Goal: Use online tool/utility: Utilize a website feature to perform a specific function

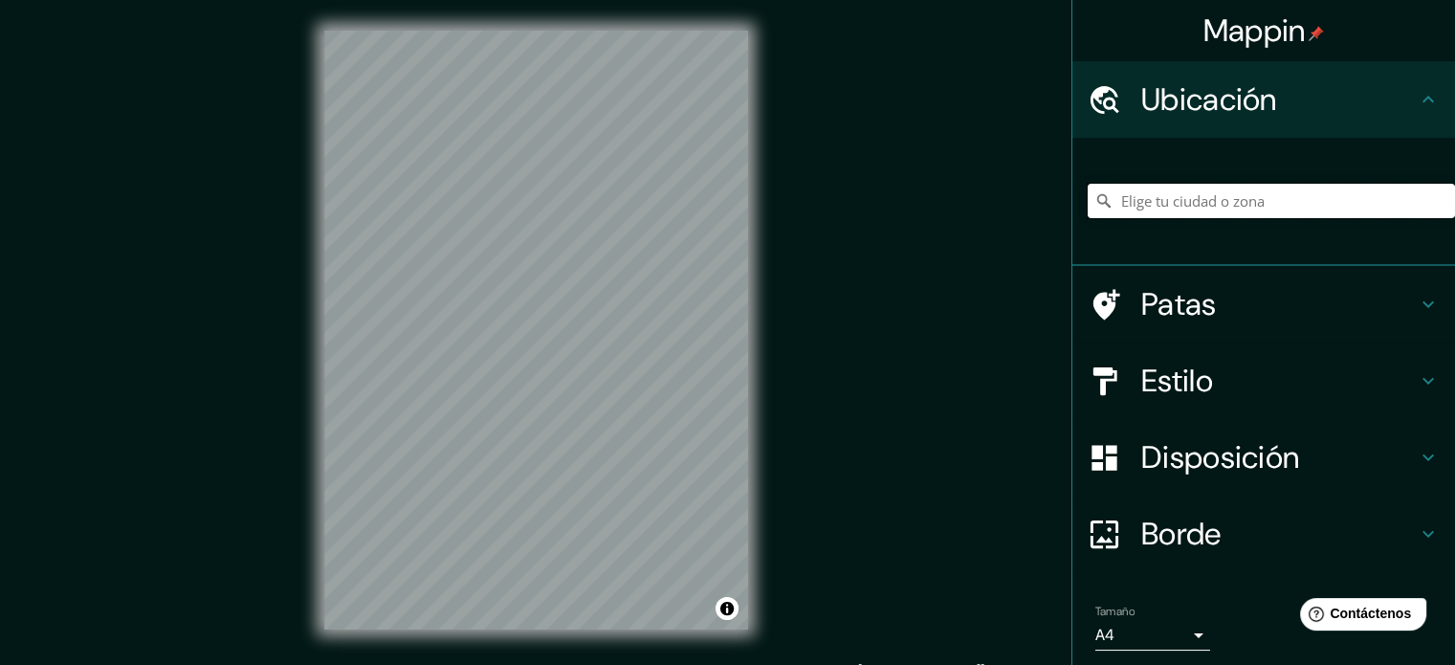
click at [1195, 210] on input "Elige tu ciudad o zona" at bounding box center [1271, 201] width 367 height 34
paste input "[GEOGRAPHIC_DATA]中学"
type input "Xian de Lhozhag, [PERSON_NAME], [GEOGRAPHIC_DATA], [GEOGRAPHIC_DATA]"
click at [1097, 204] on icon at bounding box center [1103, 200] width 13 height 13
click at [1207, 305] on h4 "Patas" at bounding box center [1279, 304] width 276 height 38
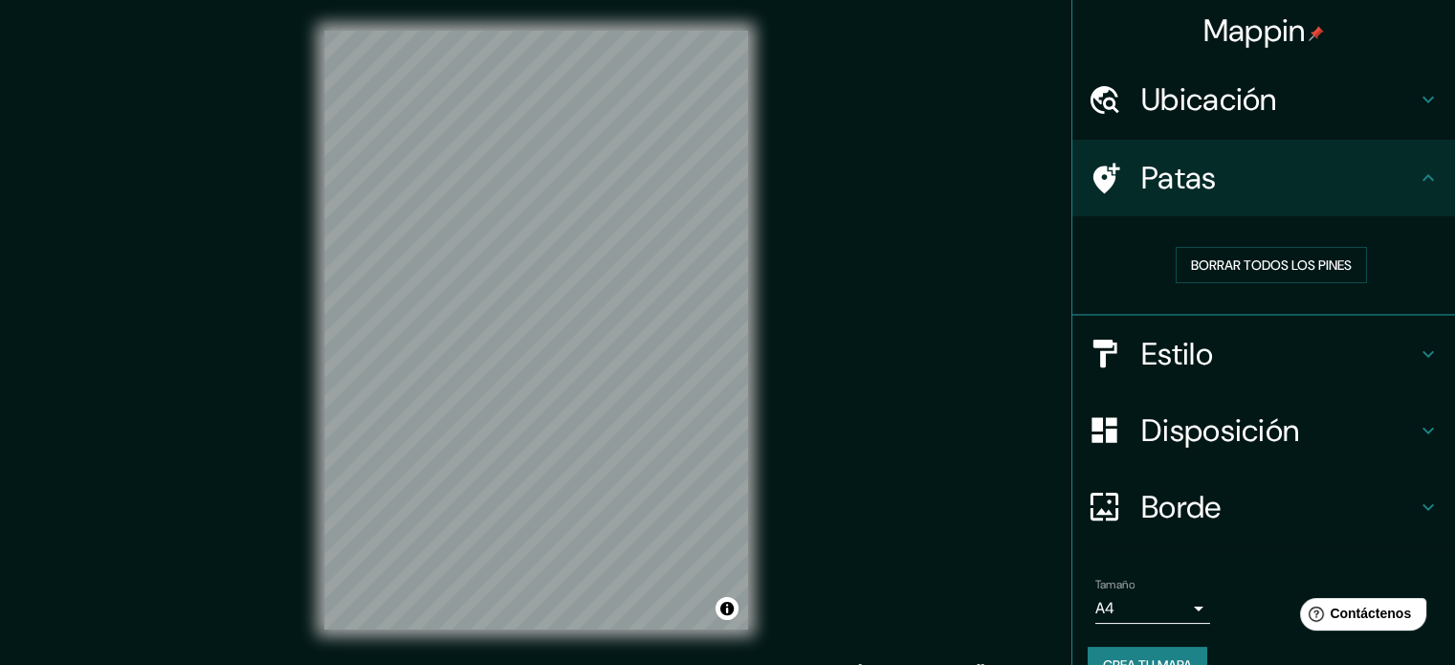
click at [1388, 182] on h4 "Patas" at bounding box center [1279, 178] width 276 height 38
click at [1365, 376] on div "Estilo" at bounding box center [1263, 354] width 383 height 77
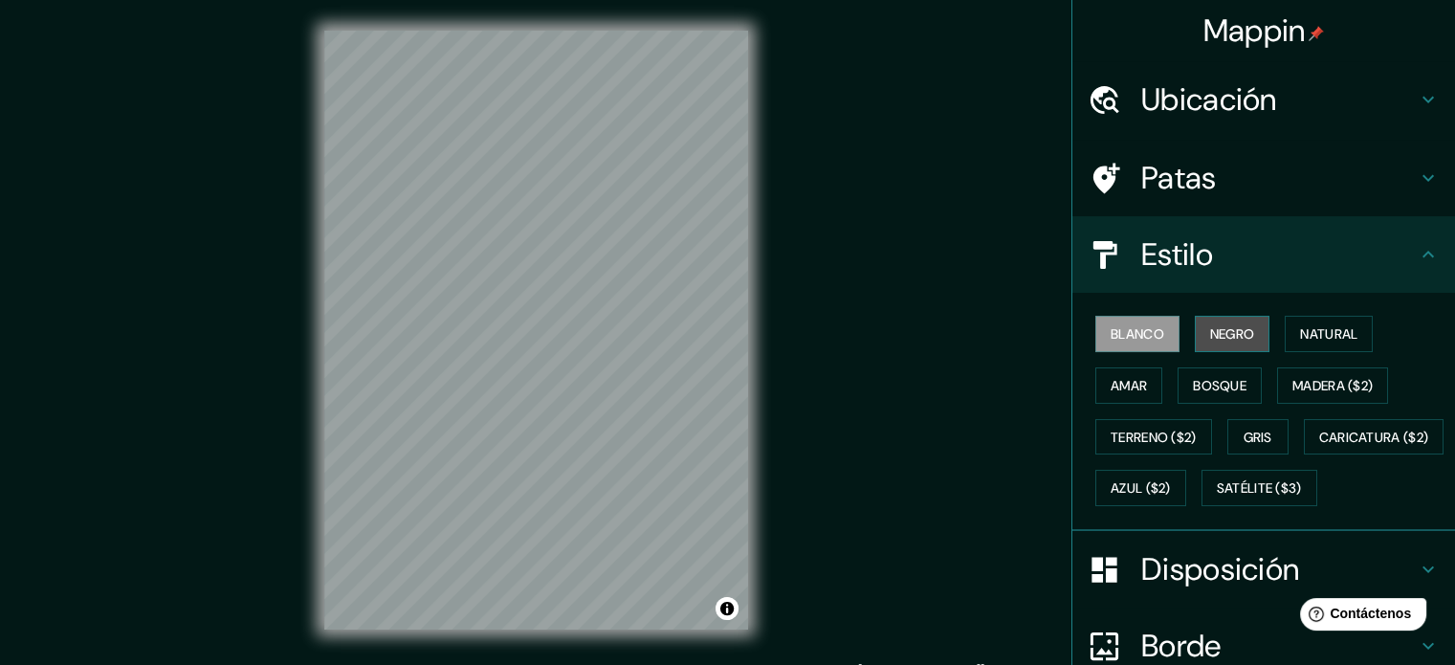
click at [1216, 339] on font "Negro" at bounding box center [1232, 333] width 45 height 17
click at [1267, 336] on div "[PERSON_NAME] Negro Natural [PERSON_NAME] [PERSON_NAME] ($2) Terreno ($2) Gris …" at bounding box center [1271, 411] width 367 height 206
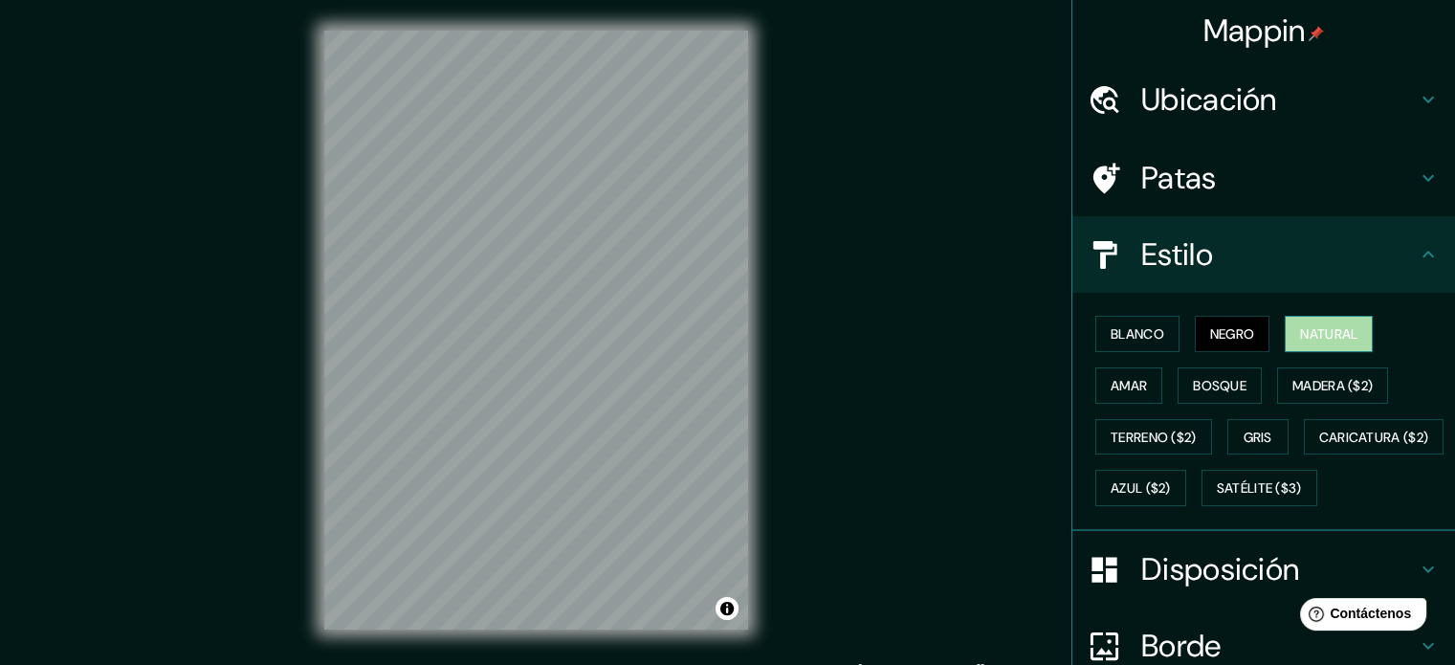
click at [1285, 330] on button "Natural" at bounding box center [1329, 334] width 88 height 36
click at [1136, 379] on button "Amar" at bounding box center [1128, 385] width 67 height 36
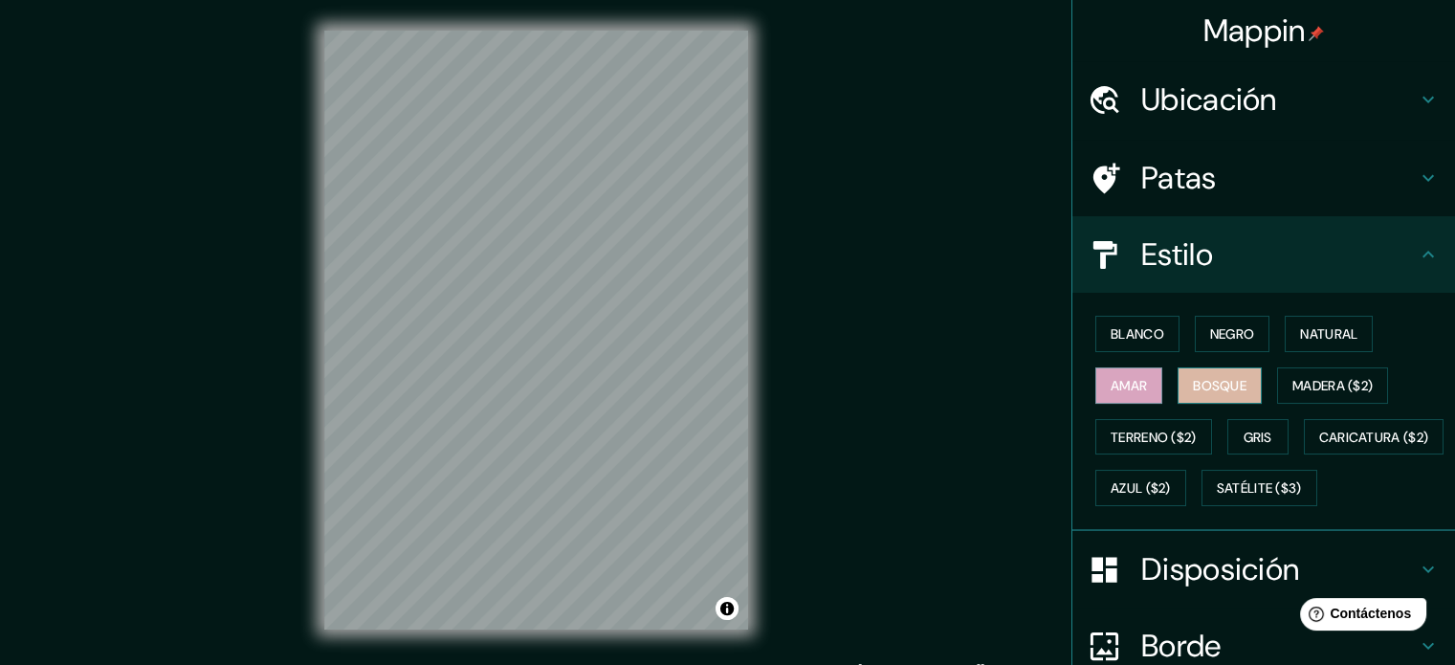
click at [1197, 382] on font "Bosque" at bounding box center [1220, 385] width 54 height 17
click at [1316, 386] on font "Madera ($2)" at bounding box center [1332, 385] width 80 height 17
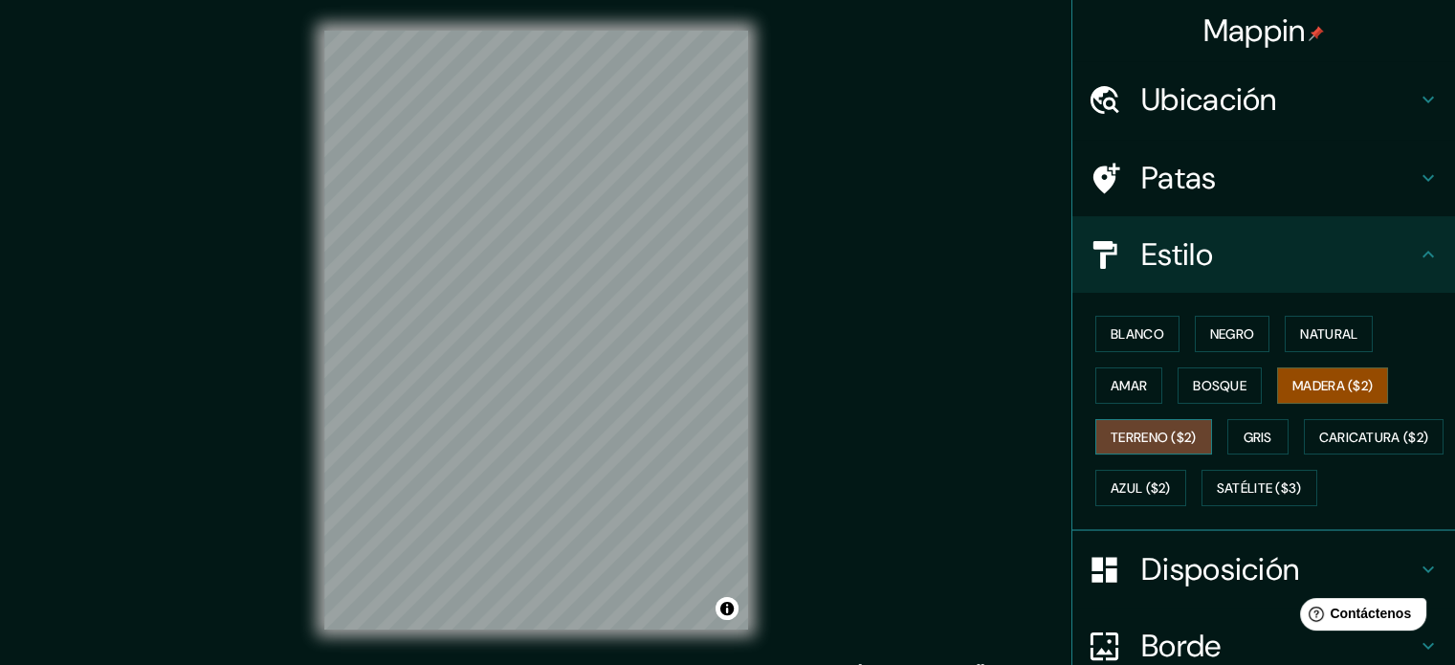
click at [1141, 439] on font "Terreno ($2)" at bounding box center [1154, 437] width 86 height 17
click at [1244, 437] on font "Gris" at bounding box center [1258, 437] width 29 height 17
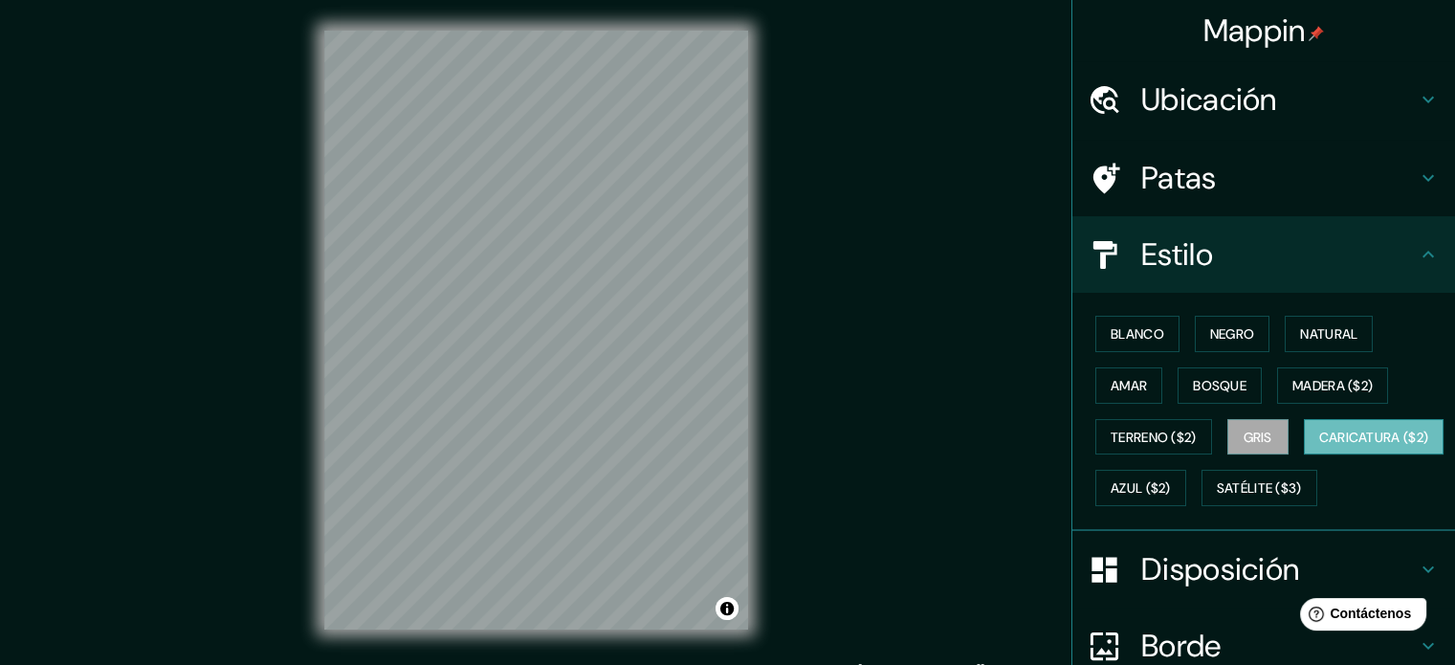
click at [1319, 446] on font "Caricatura ($2)" at bounding box center [1374, 437] width 110 height 17
drag, startPoint x: 1256, startPoint y: 492, endPoint x: 1240, endPoint y: 495, distance: 16.5
click at [1171, 491] on font "Azul ($2)" at bounding box center [1141, 488] width 60 height 17
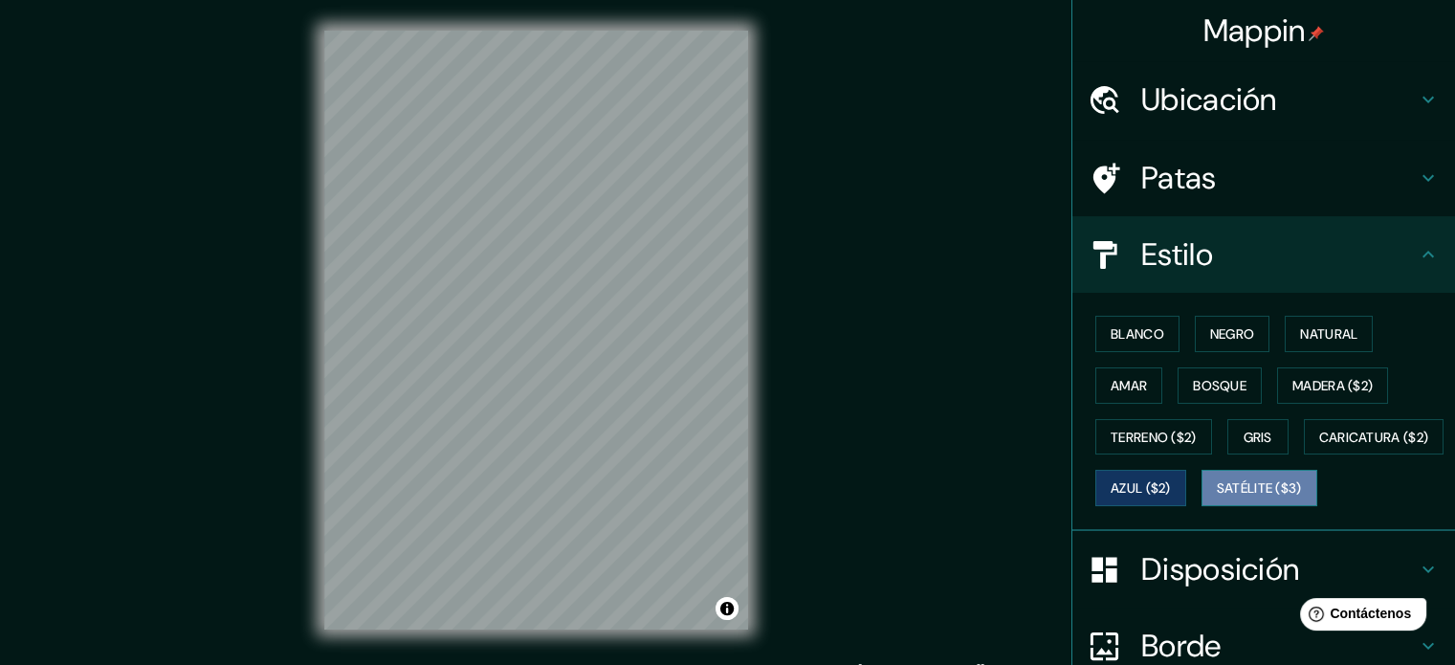
click at [1217, 497] on font "Satélite ($3)" at bounding box center [1259, 488] width 85 height 17
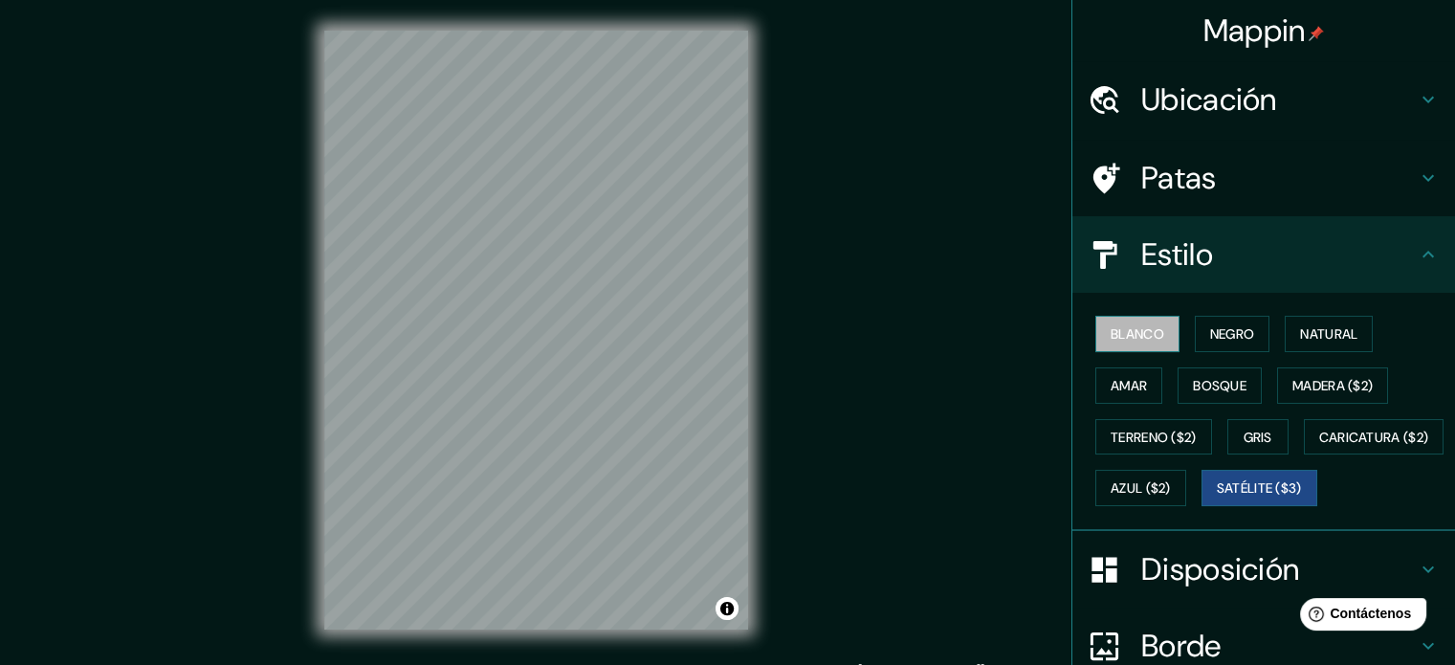
click at [1131, 331] on font "Blanco" at bounding box center [1138, 333] width 54 height 17
drag, startPoint x: 1142, startPoint y: 562, endPoint x: 1140, endPoint y: 548, distance: 13.5
click at [1140, 514] on div "[PERSON_NAME] Negro Natural [PERSON_NAME] [PERSON_NAME] ($2) Terreno ($2) Gris …" at bounding box center [1271, 411] width 367 height 206
click at [1202, 506] on button "Satélite ($3)" at bounding box center [1260, 488] width 116 height 36
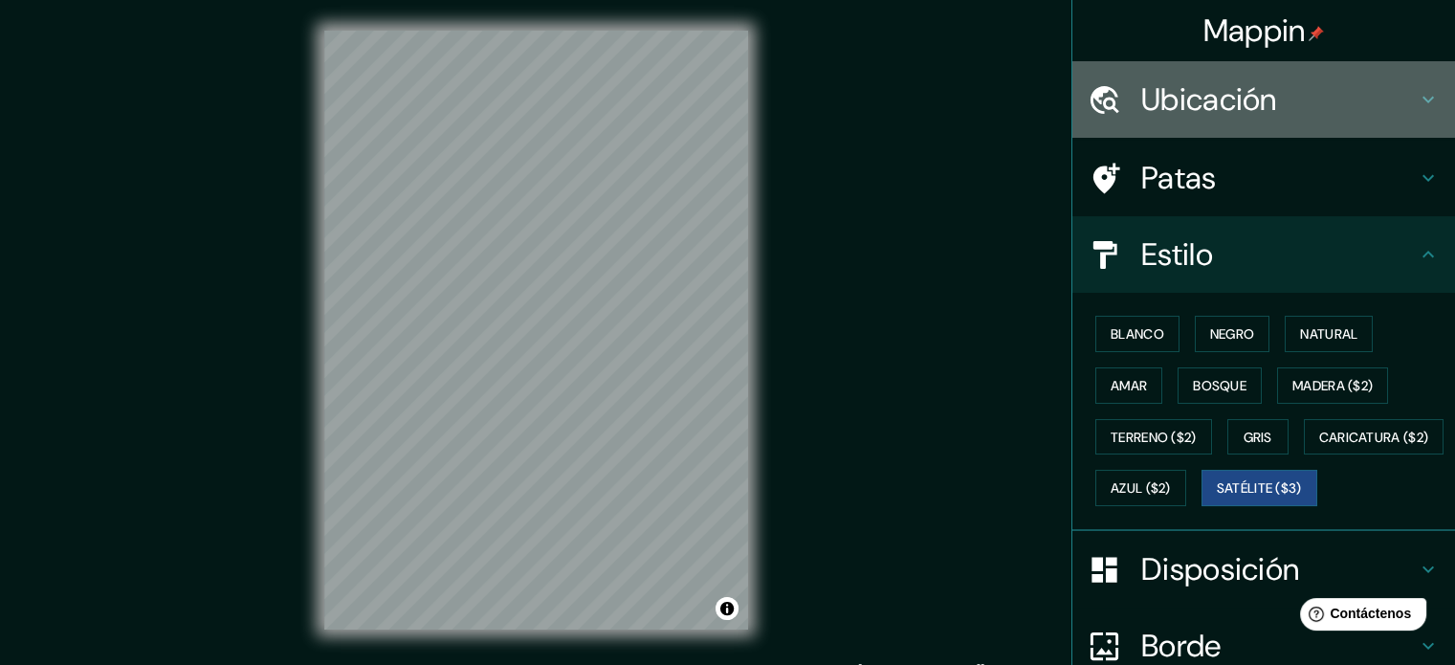
click at [1347, 104] on h4 "Ubicación" at bounding box center [1279, 99] width 276 height 38
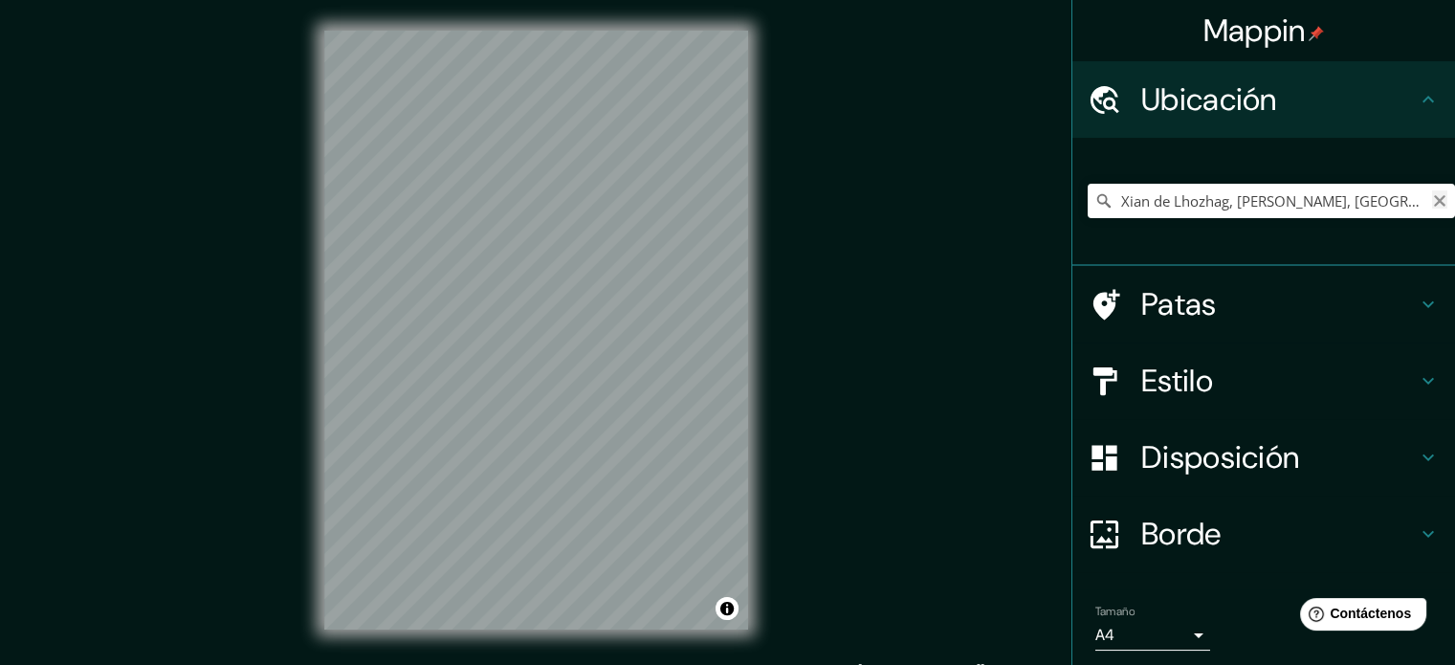
click at [1434, 199] on icon "Claro" at bounding box center [1439, 200] width 11 height 11
paste input "28.38635037353392, 90.84457188617395"
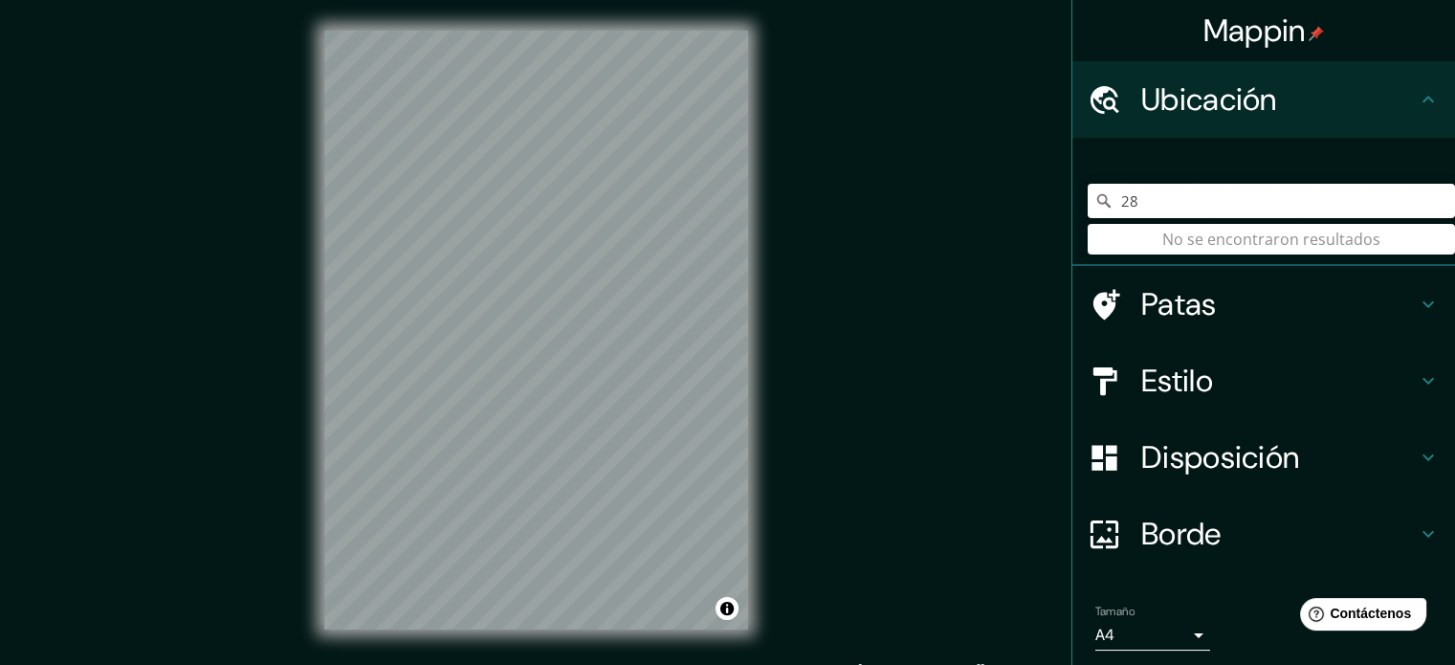
type input "2"
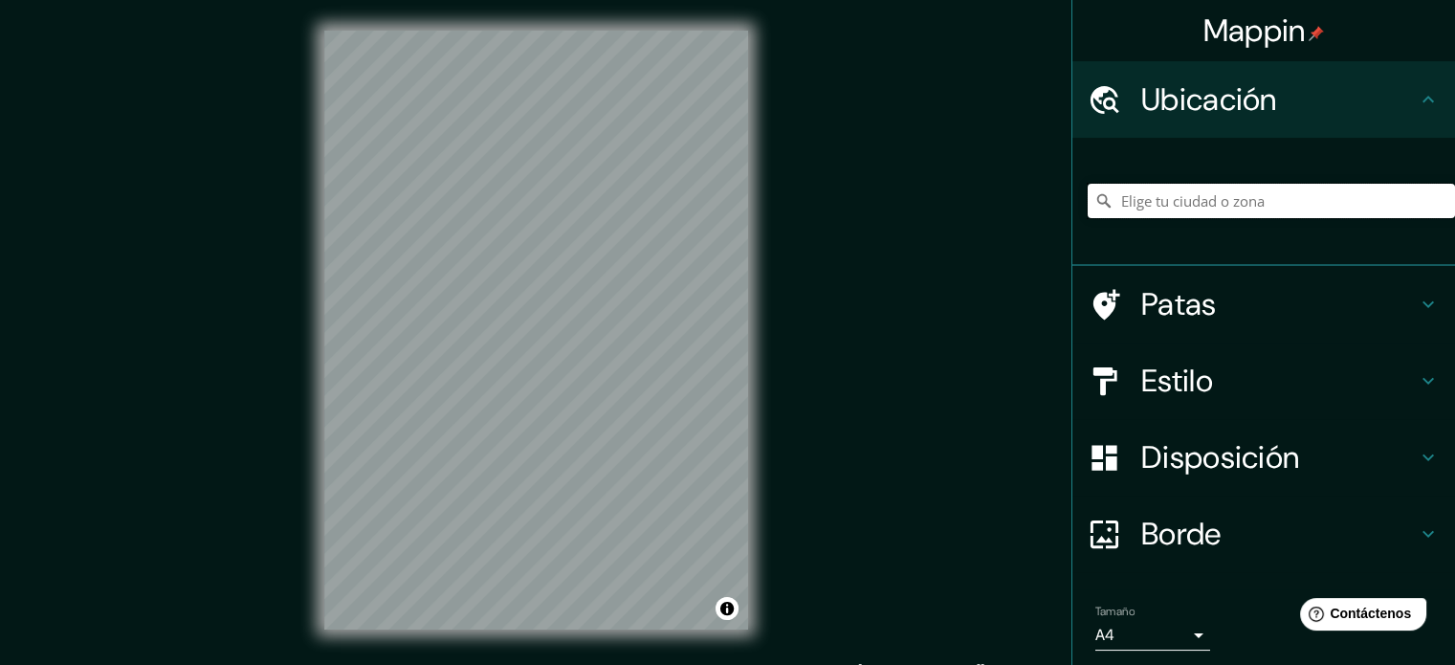
paste input "Tibet mountain [GEOGRAPHIC_DATA]"
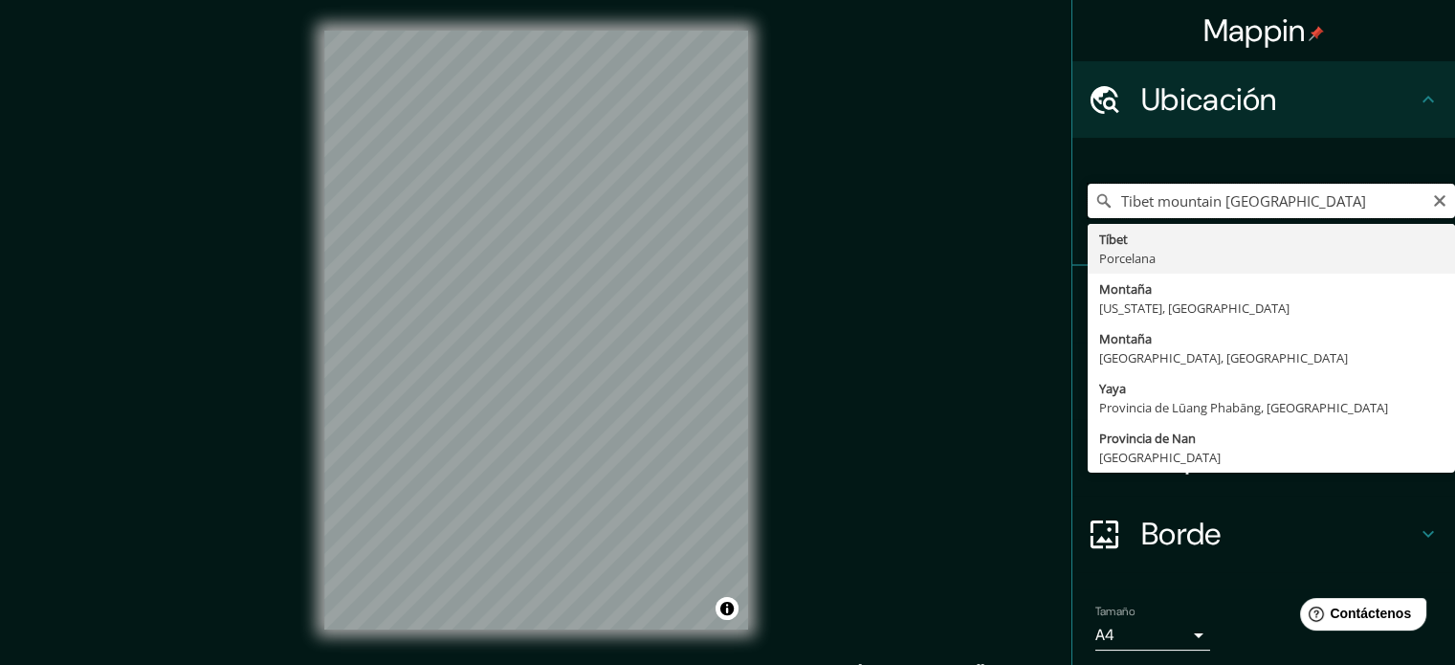
type input "Tíbet, [GEOGRAPHIC_DATA]"
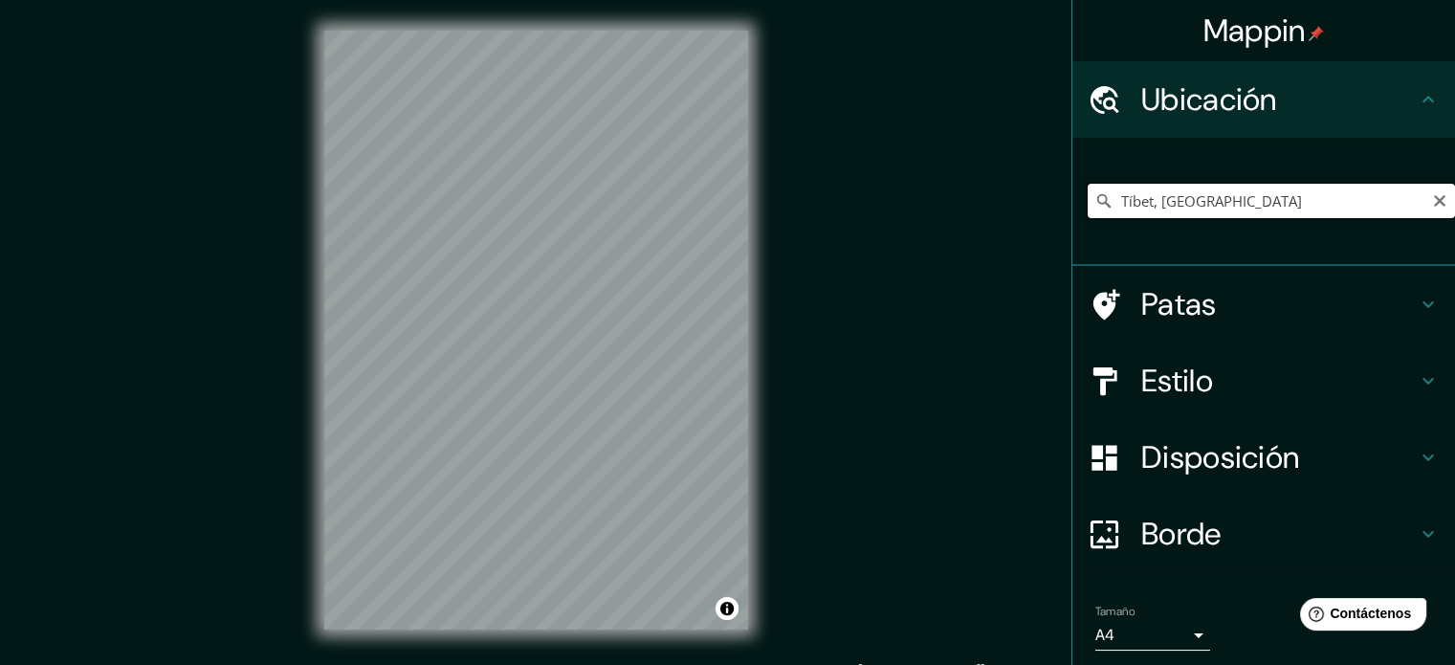
drag, startPoint x: 1211, startPoint y: 198, endPoint x: 961, endPoint y: 205, distance: 249.8
click at [961, 205] on div "Mappin Ubicación Tíbet, [GEOGRAPHIC_DATA] Tíbet Porcelana [GEOGRAPHIC_DATA] [US…" at bounding box center [727, 345] width 1455 height 691
paste input "Tibet mountain [GEOGRAPHIC_DATA]"
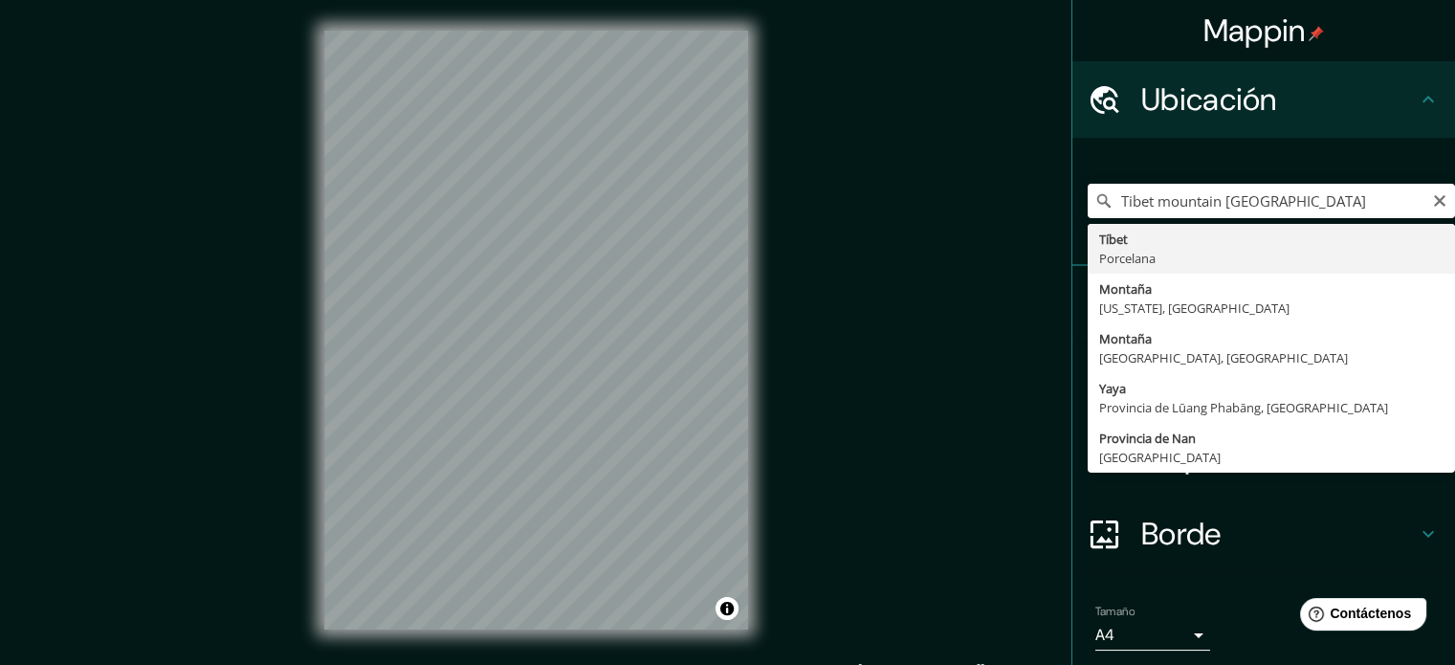
type input "Tíbet, [GEOGRAPHIC_DATA]"
